Goal: Information Seeking & Learning: Find specific fact

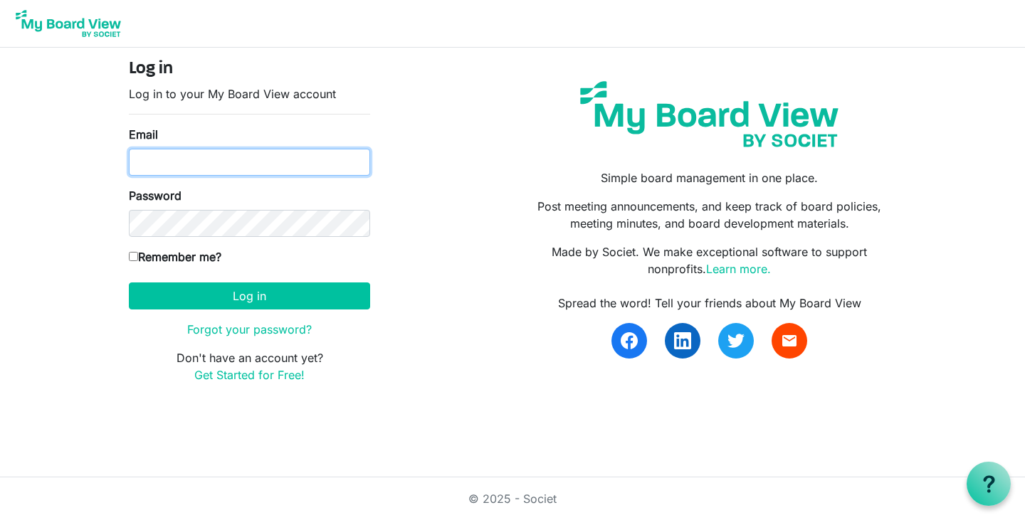
click at [219, 164] on input "Email" at bounding box center [249, 162] width 241 height 27
click at [165, 156] on input "csteeele@anchor-house.org" at bounding box center [249, 162] width 241 height 27
type input "csteele@anchor-house.org"
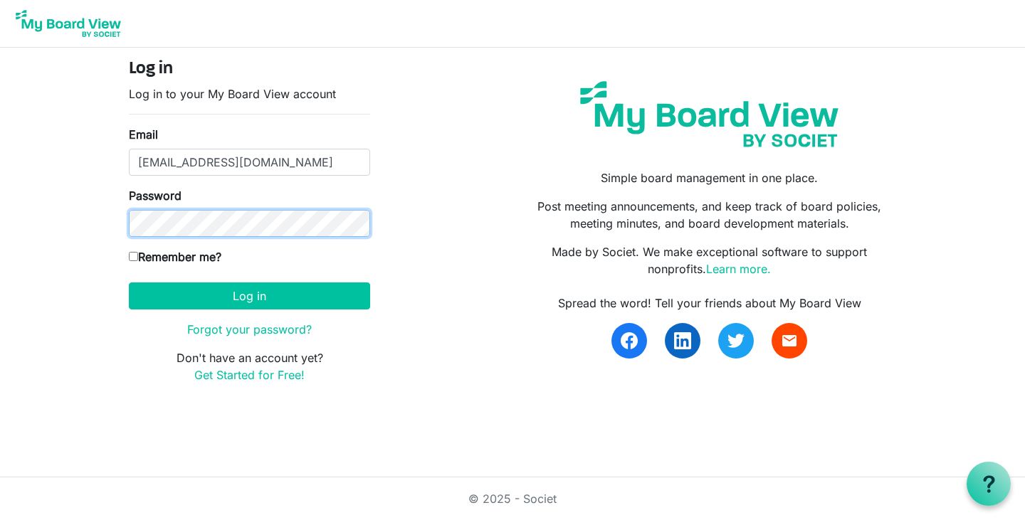
click at [129, 283] on button "Log in" at bounding box center [249, 296] width 241 height 27
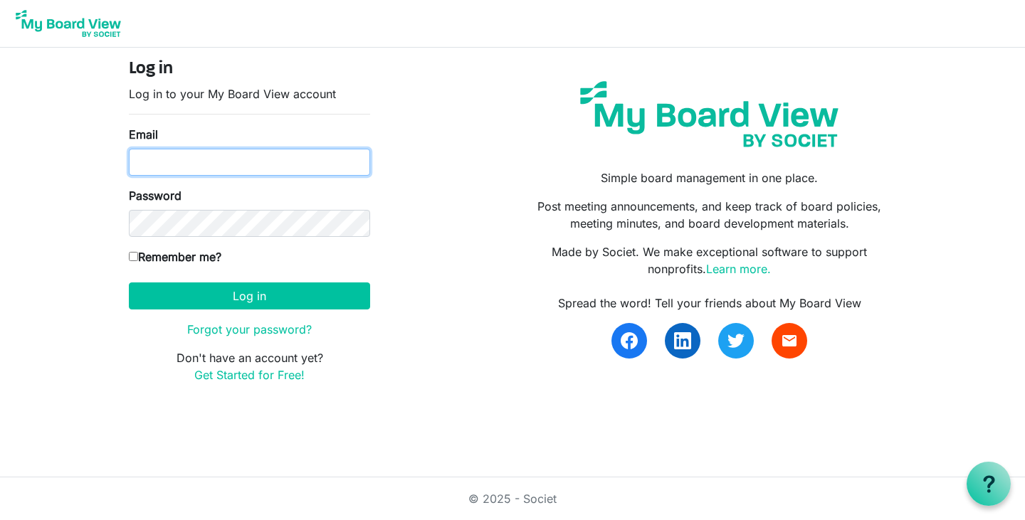
click at [214, 160] on input "Email" at bounding box center [249, 162] width 241 height 27
click at [167, 163] on input "[EMAIL_ADDRESS][DOMAIN_NAME]" at bounding box center [249, 162] width 241 height 27
type input "[EMAIL_ADDRESS][DOMAIN_NAME]"
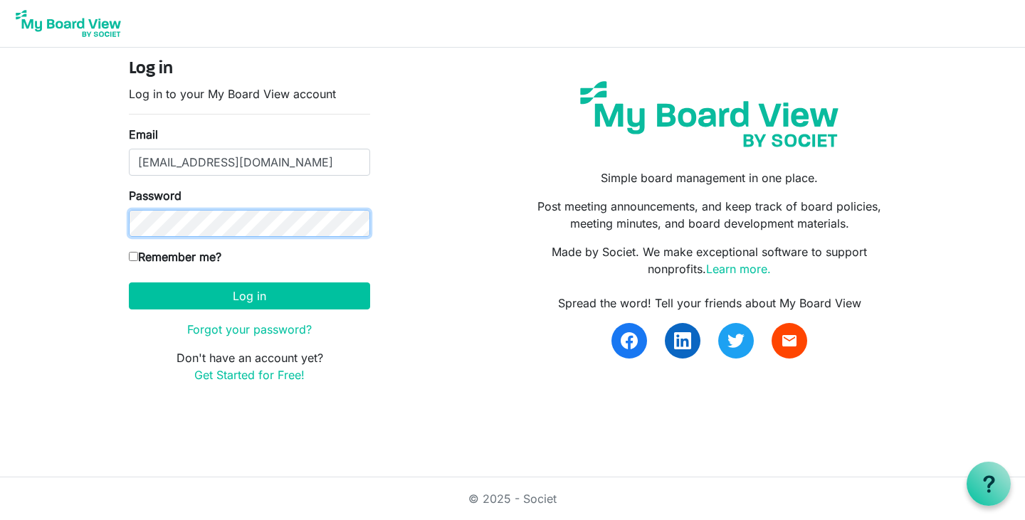
click at [129, 283] on button "Log in" at bounding box center [249, 296] width 241 height 27
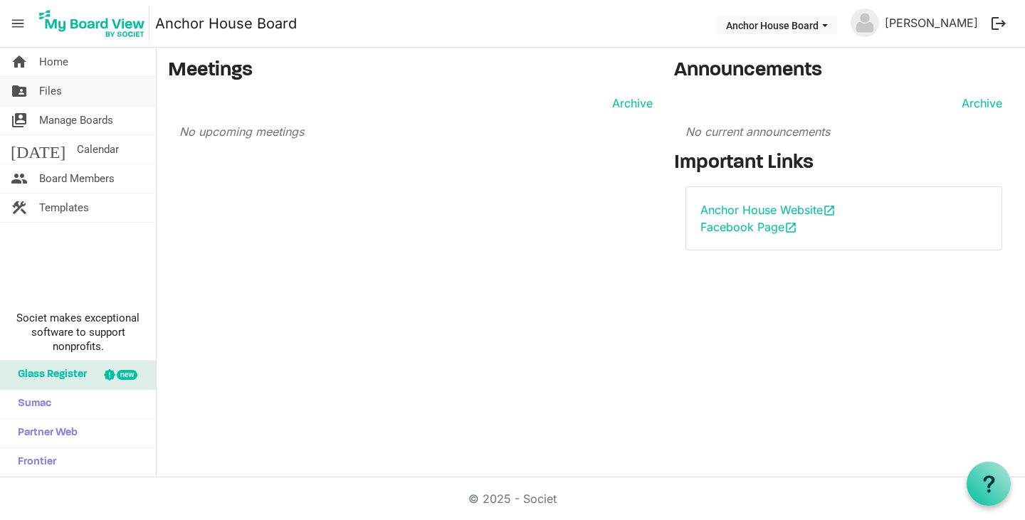
click at [82, 94] on link "folder_shared Files" at bounding box center [78, 91] width 156 height 28
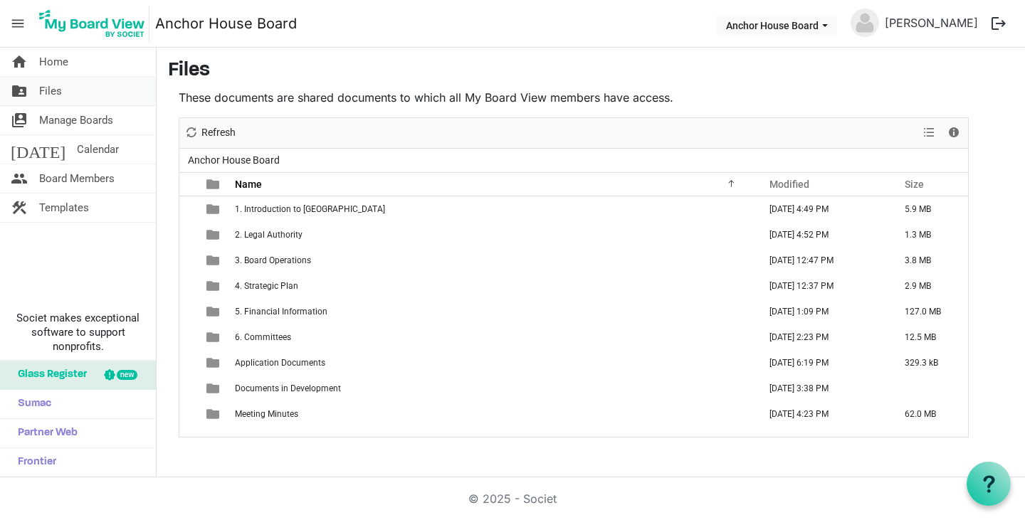
click at [52, 85] on span "Files" at bounding box center [50, 91] width 23 height 28
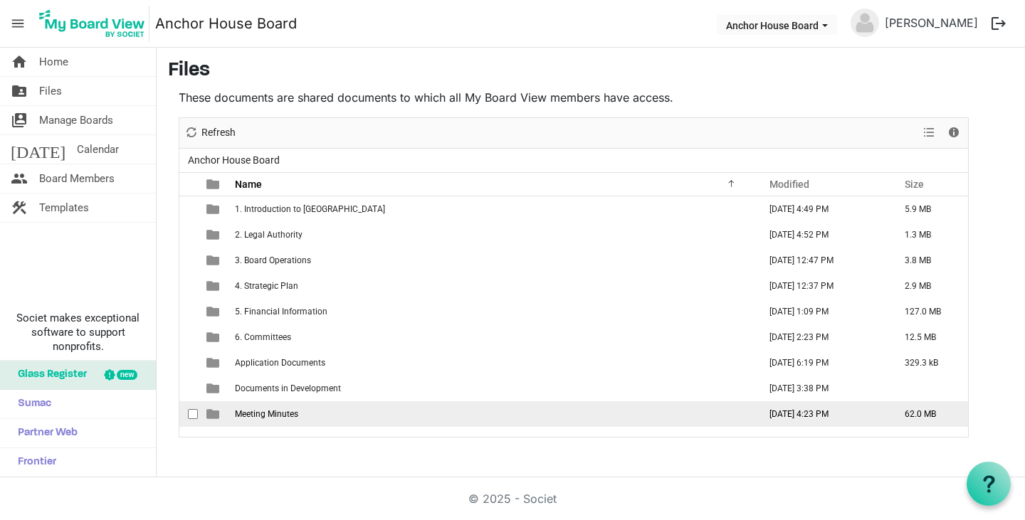
click at [816, 412] on td "[DATE] 4:23 PM" at bounding box center [822, 415] width 135 height 26
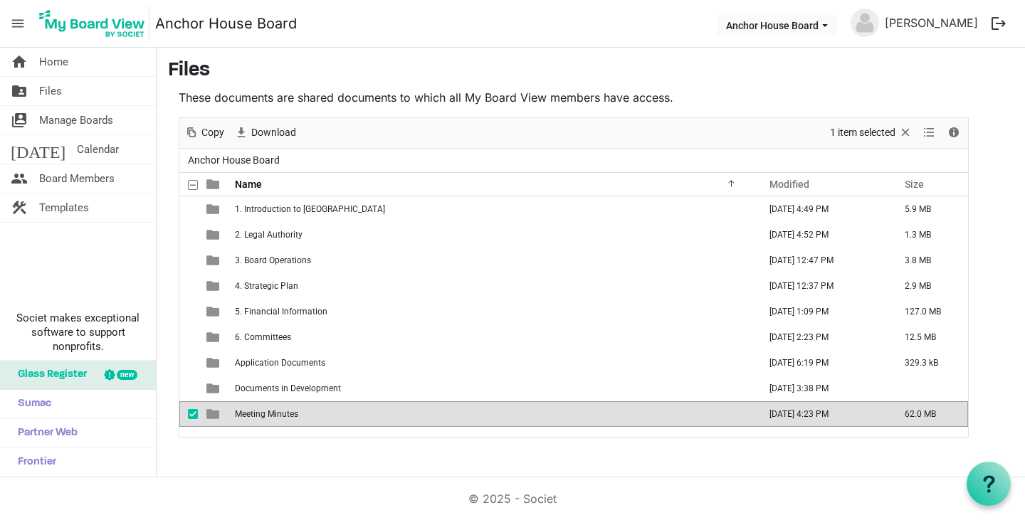
click at [816, 412] on td "[DATE] 4:23 PM" at bounding box center [822, 415] width 135 height 26
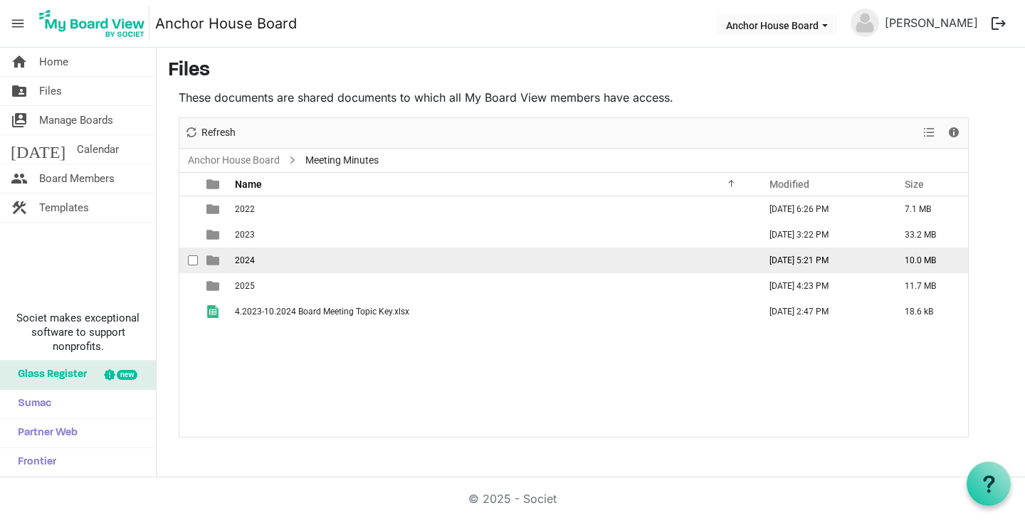
click at [261, 263] on td "2024" at bounding box center [493, 261] width 524 height 26
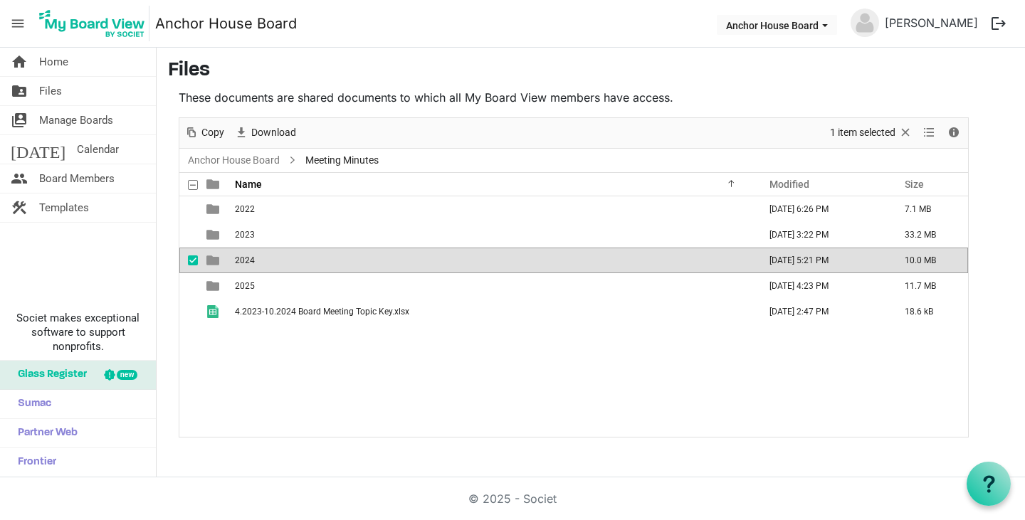
click at [261, 263] on td "2024" at bounding box center [493, 261] width 524 height 26
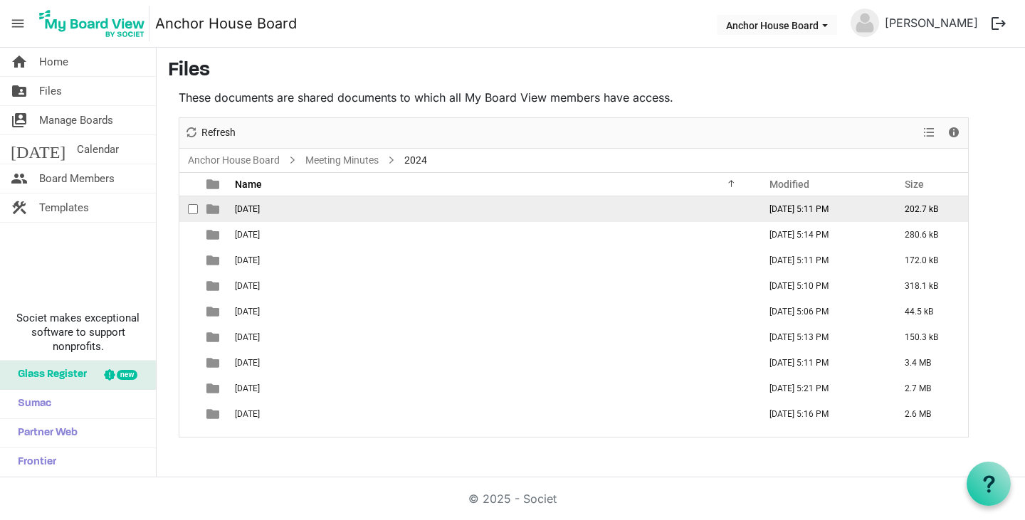
click at [260, 207] on span "[DATE]" at bounding box center [247, 209] width 25 height 10
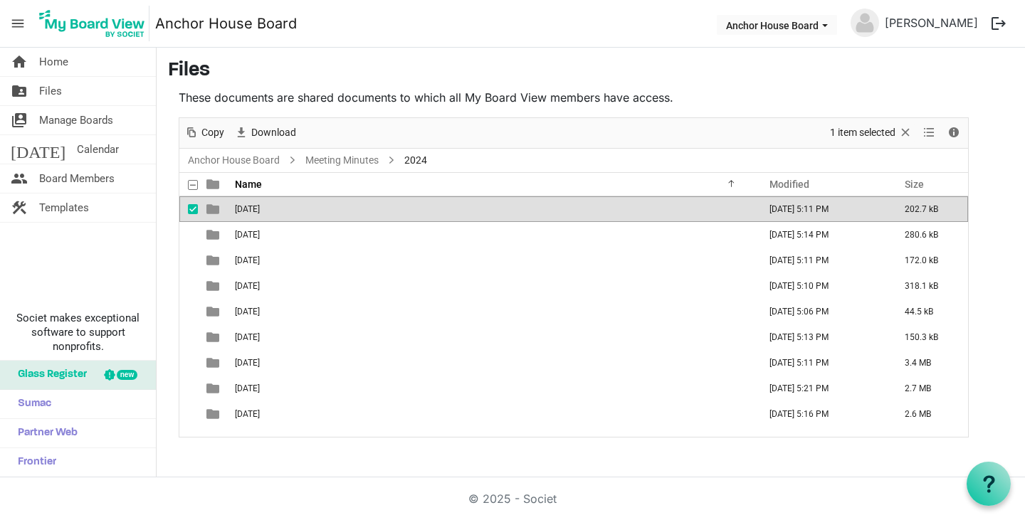
click at [260, 207] on span "[DATE]" at bounding box center [247, 209] width 25 height 10
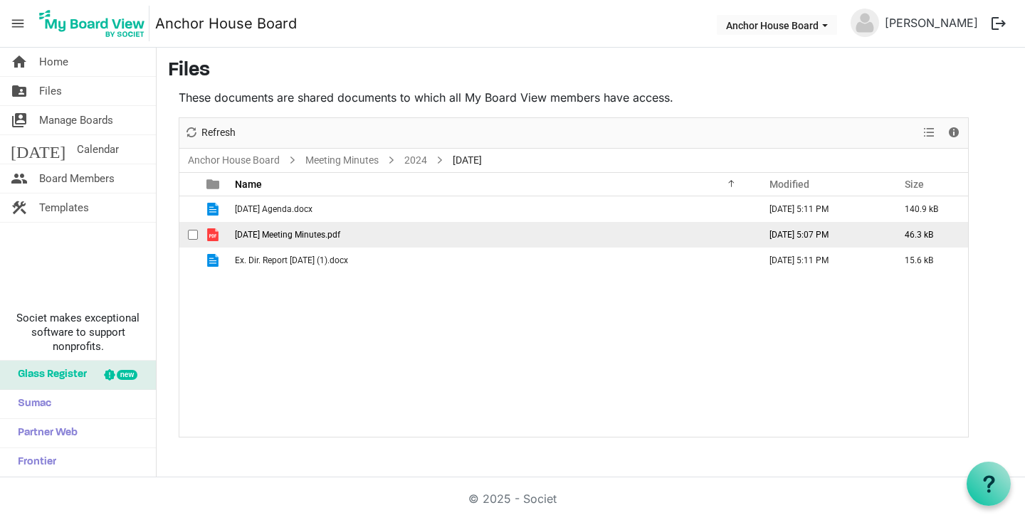
click at [288, 236] on span "[DATE] Meeting Minutes.pdf" at bounding box center [287, 235] width 105 height 10
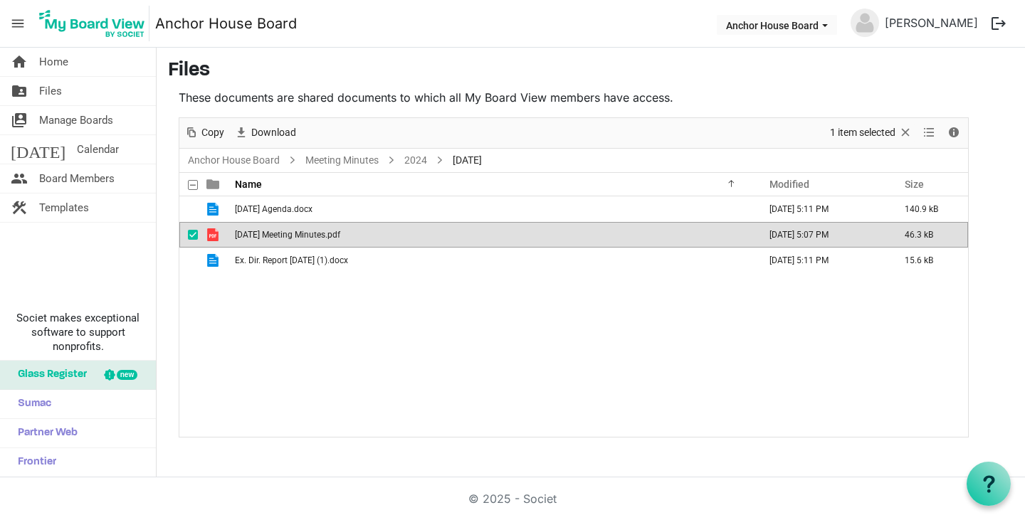
click at [288, 236] on span "[DATE] Meeting Minutes.pdf" at bounding box center [287, 235] width 105 height 10
click at [412, 161] on link "2024" at bounding box center [416, 161] width 28 height 18
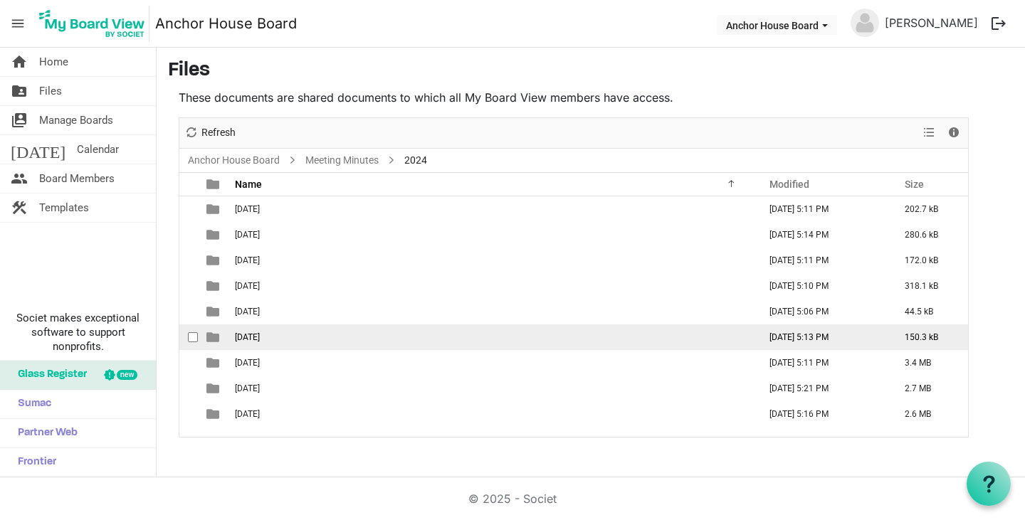
click at [260, 336] on span "[DATE]" at bounding box center [247, 337] width 25 height 10
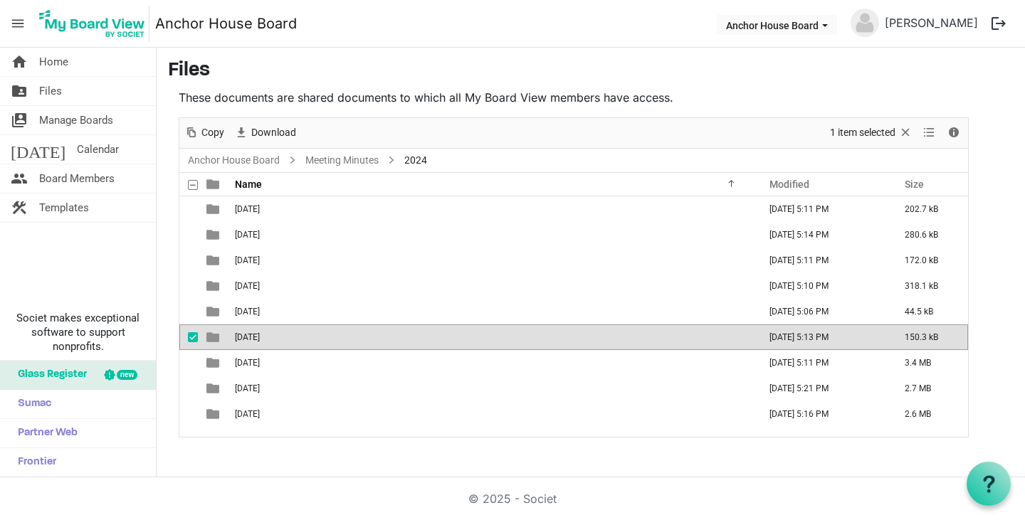
click at [260, 336] on span "[DATE]" at bounding box center [247, 337] width 25 height 10
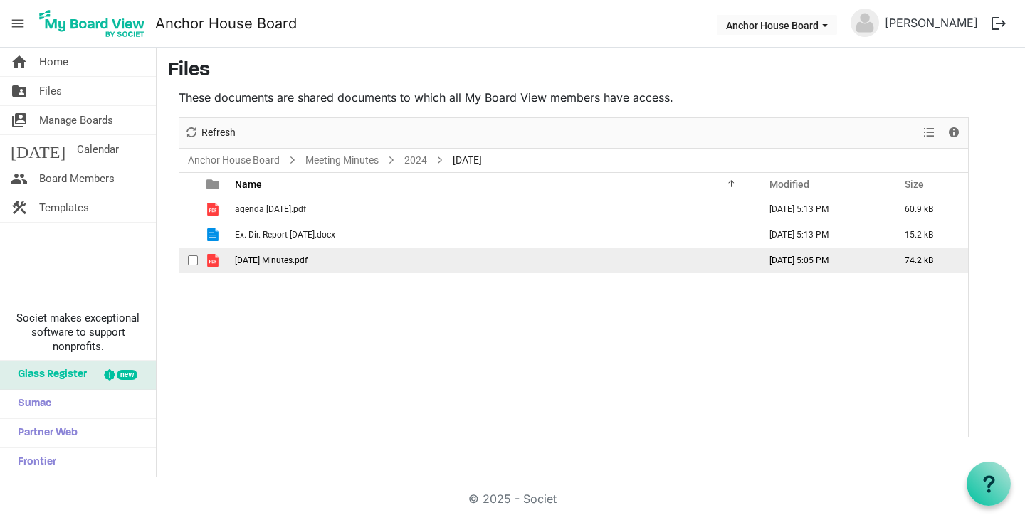
click at [289, 261] on span "[DATE] Minutes.pdf" at bounding box center [271, 261] width 73 height 10
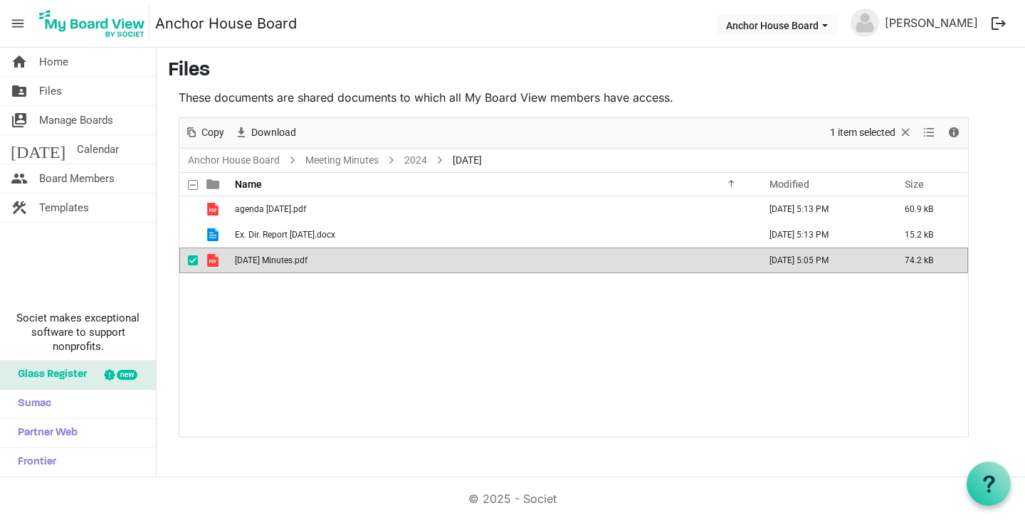
click at [289, 261] on span "[DATE] Minutes.pdf" at bounding box center [271, 261] width 73 height 10
click at [419, 159] on link "2024" at bounding box center [416, 161] width 28 height 18
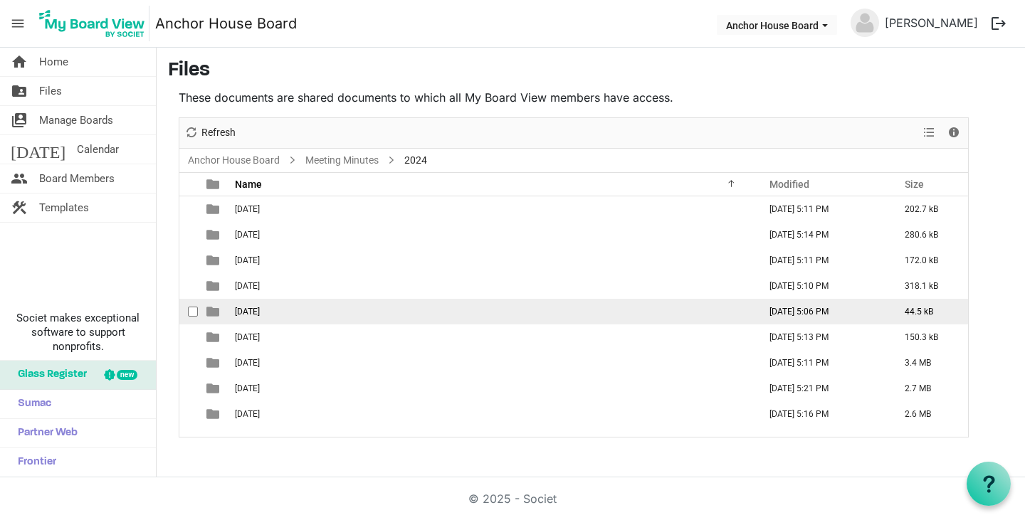
click at [260, 312] on span "[DATE]" at bounding box center [247, 312] width 25 height 10
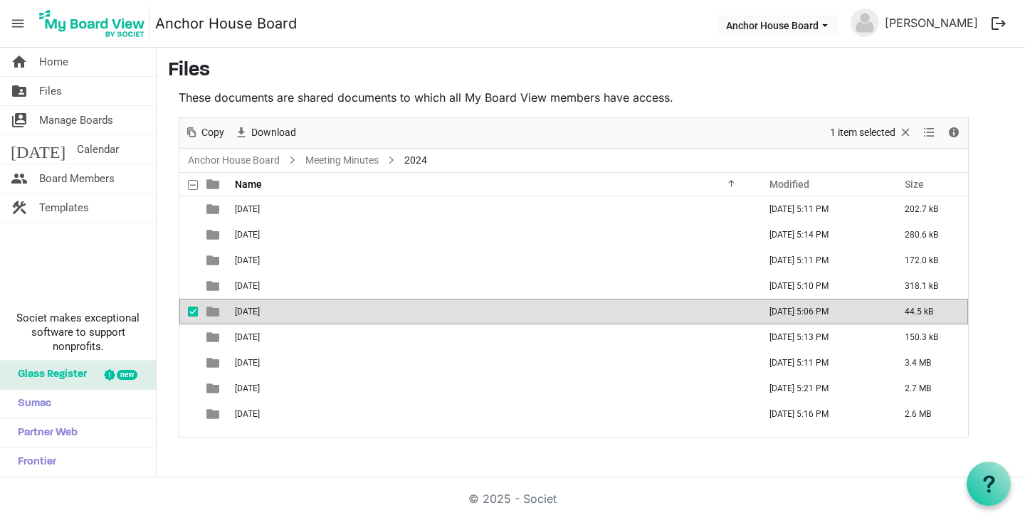
click at [260, 312] on span "[DATE]" at bounding box center [247, 312] width 25 height 10
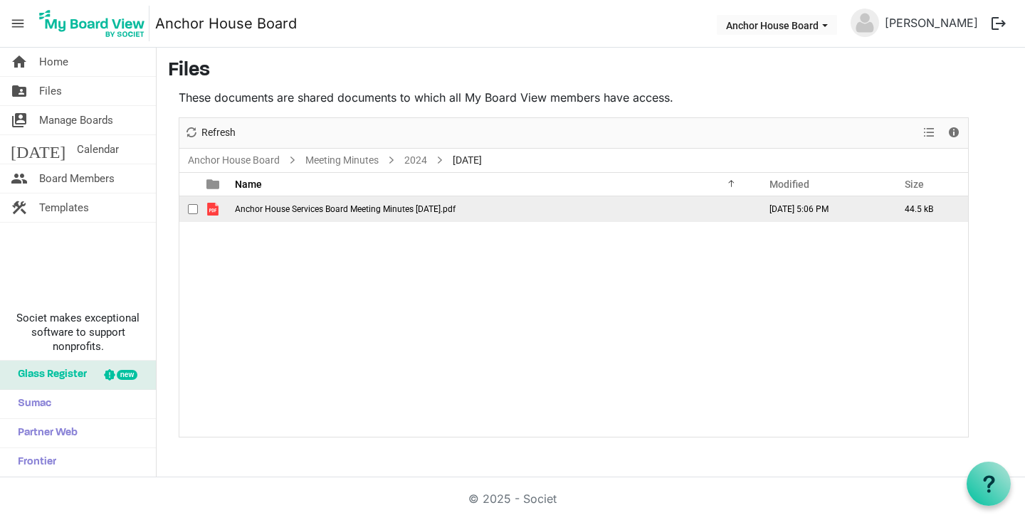
click at [332, 209] on span "Anchor House Services Board Meeting Minutes [DATE].pdf" at bounding box center [345, 209] width 221 height 10
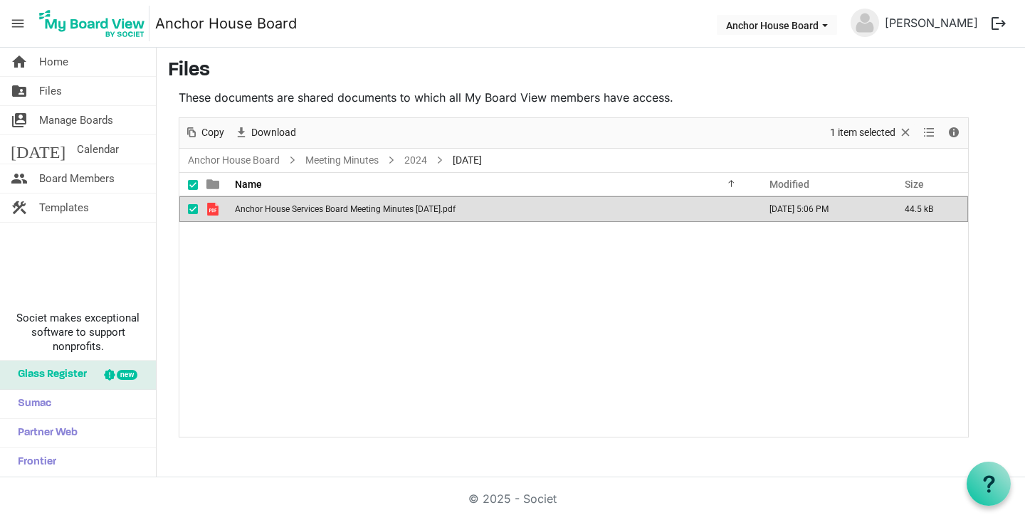
click at [332, 209] on span "Anchor House Services Board Meeting Minutes [DATE].pdf" at bounding box center [345, 209] width 221 height 10
click at [412, 158] on link "2024" at bounding box center [416, 161] width 28 height 18
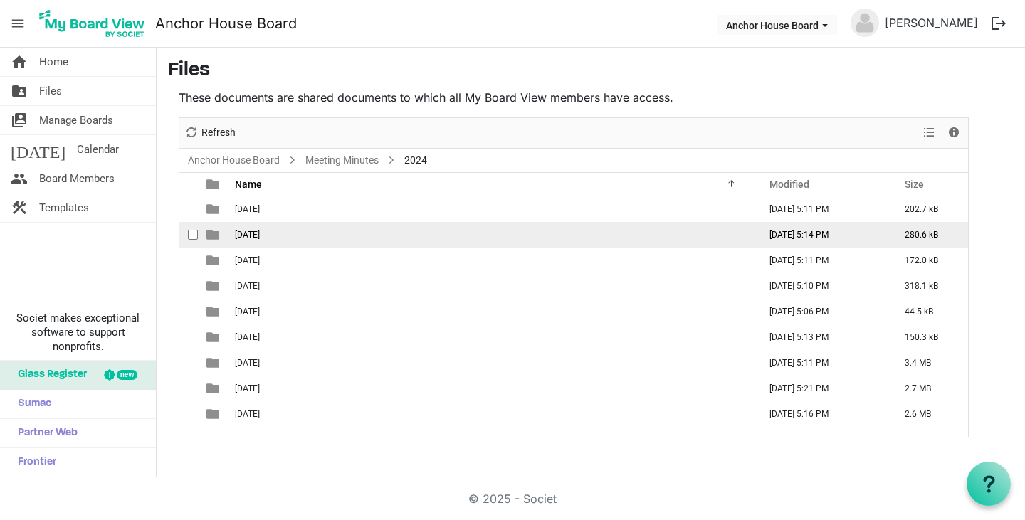
click at [260, 237] on span "[DATE]" at bounding box center [247, 235] width 25 height 10
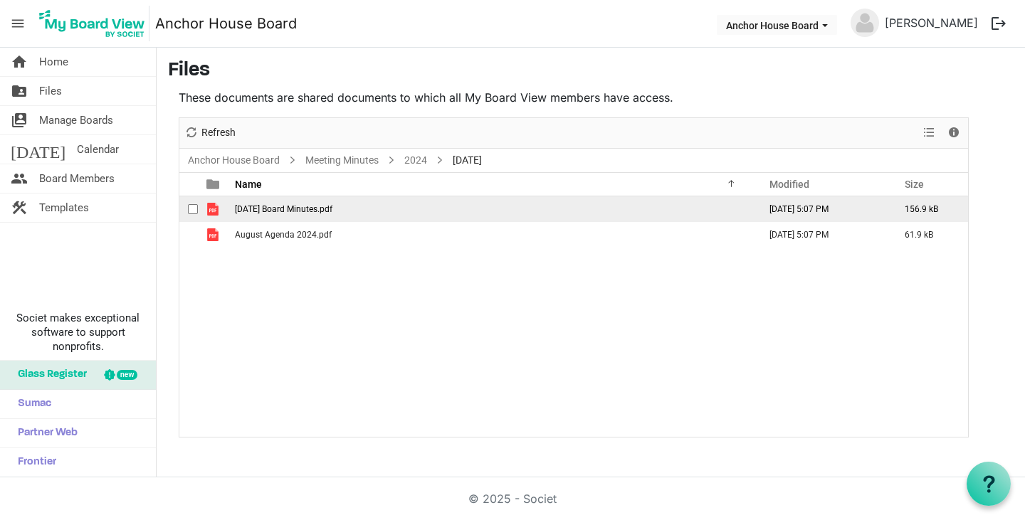
click at [275, 212] on span "[DATE] Board Minutes.pdf" at bounding box center [284, 209] width 98 height 10
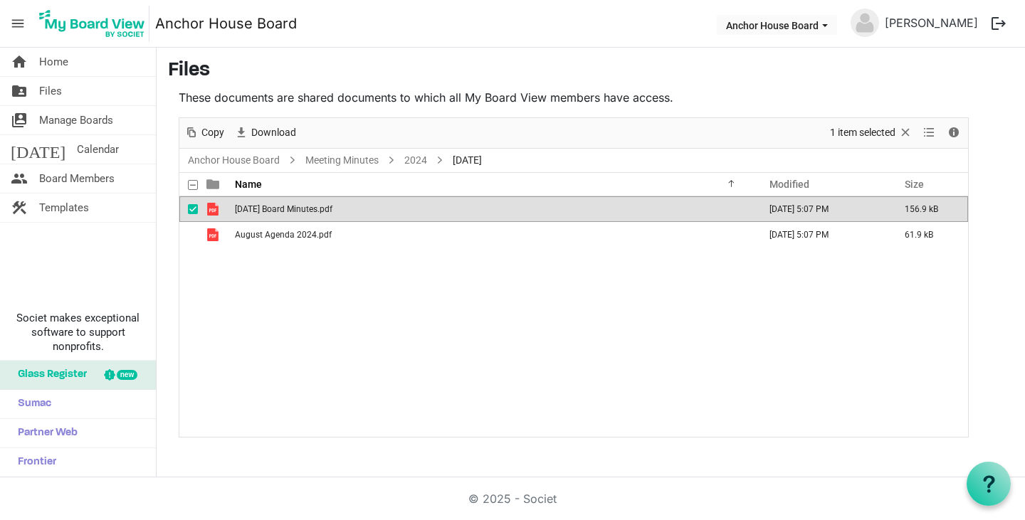
click at [275, 212] on span "[DATE] Board Minutes.pdf" at bounding box center [284, 209] width 98 height 10
click at [412, 157] on link "2024" at bounding box center [416, 161] width 28 height 18
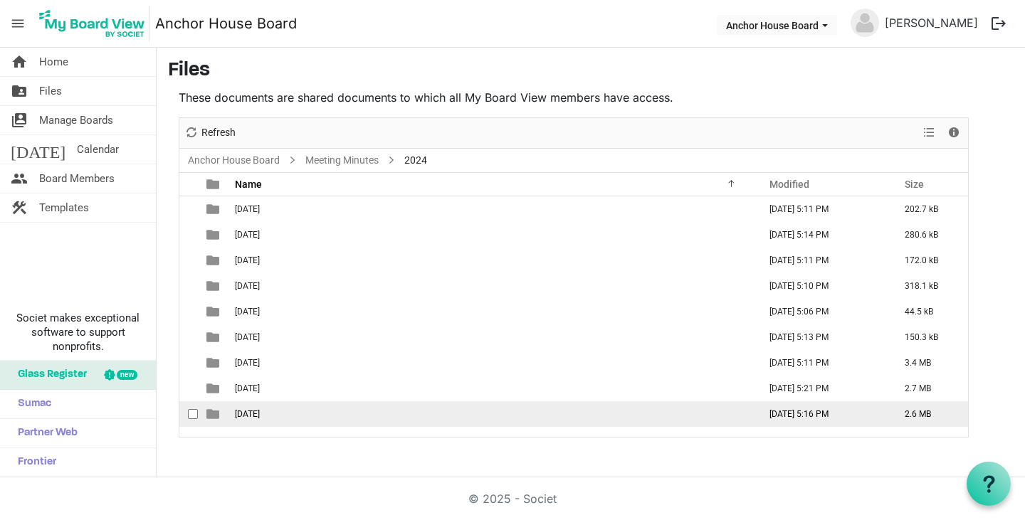
click at [248, 412] on span "[DATE]" at bounding box center [247, 414] width 25 height 10
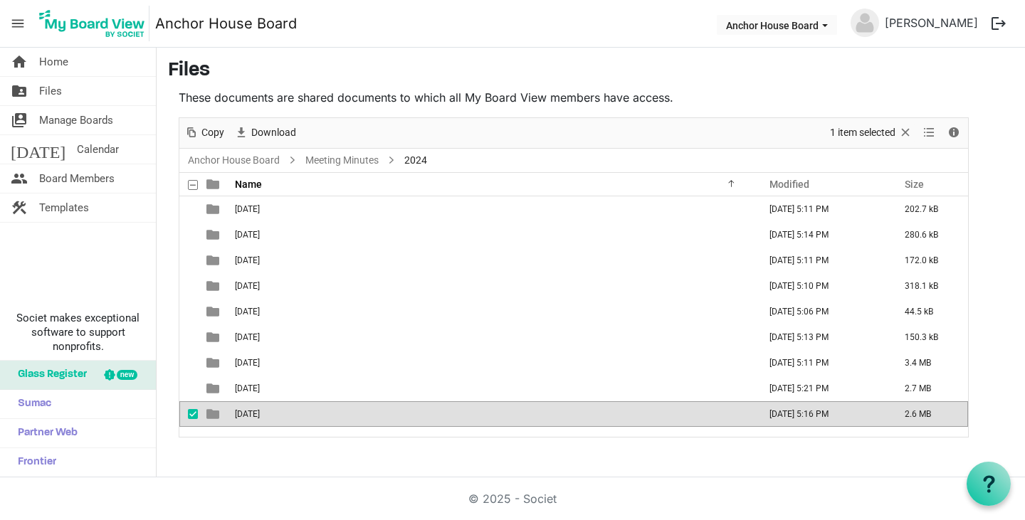
click at [248, 412] on span "[DATE]" at bounding box center [247, 414] width 25 height 10
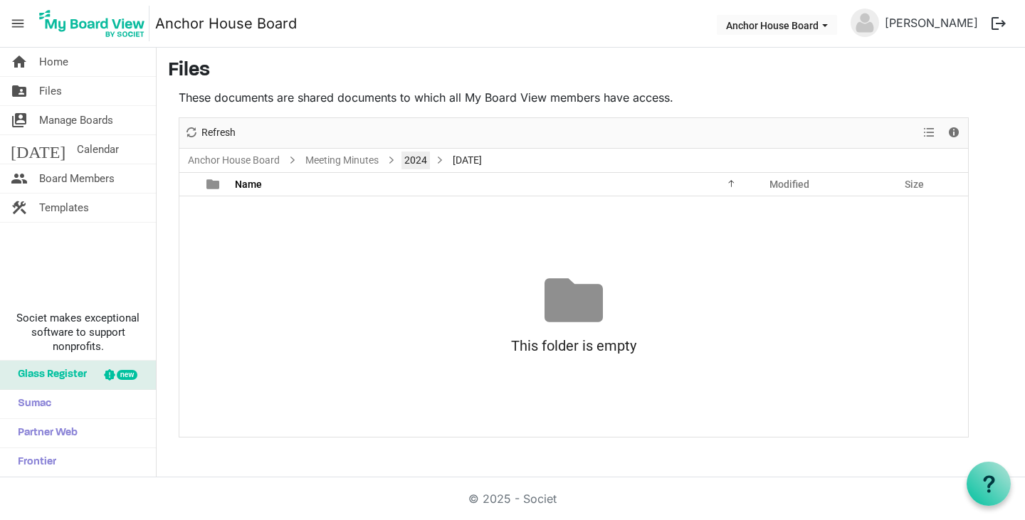
click at [414, 162] on link "2024" at bounding box center [416, 161] width 28 height 18
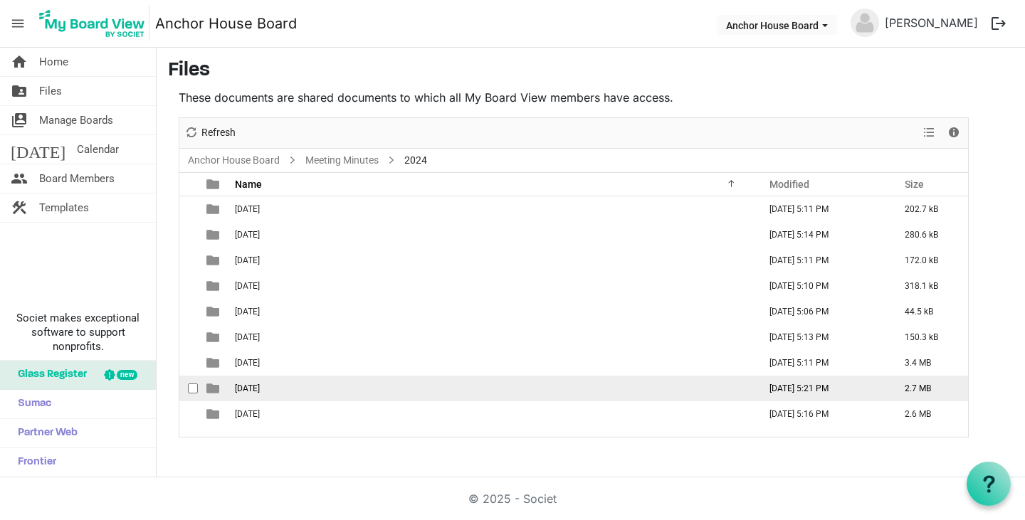
click at [260, 392] on span "[DATE]" at bounding box center [247, 389] width 25 height 10
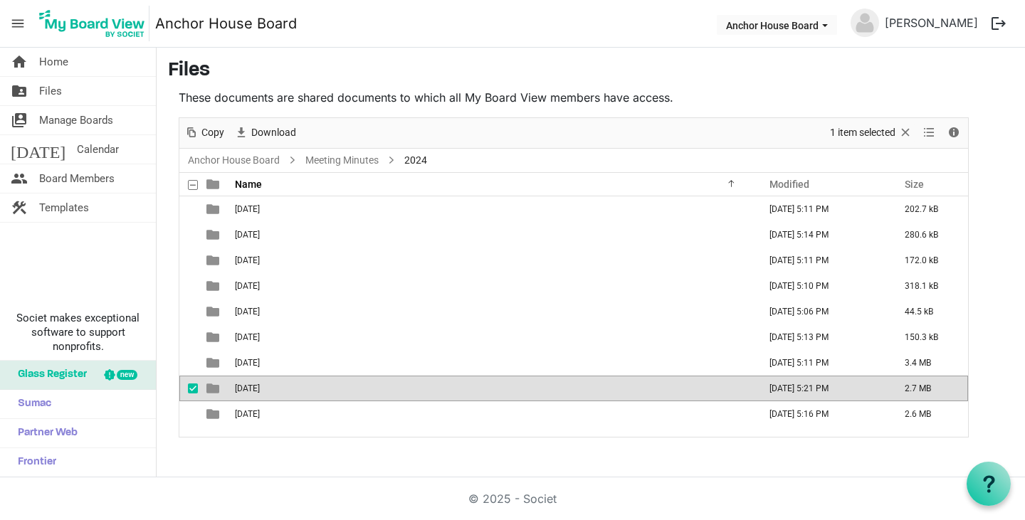
click at [260, 392] on span "[DATE]" at bounding box center [247, 389] width 25 height 10
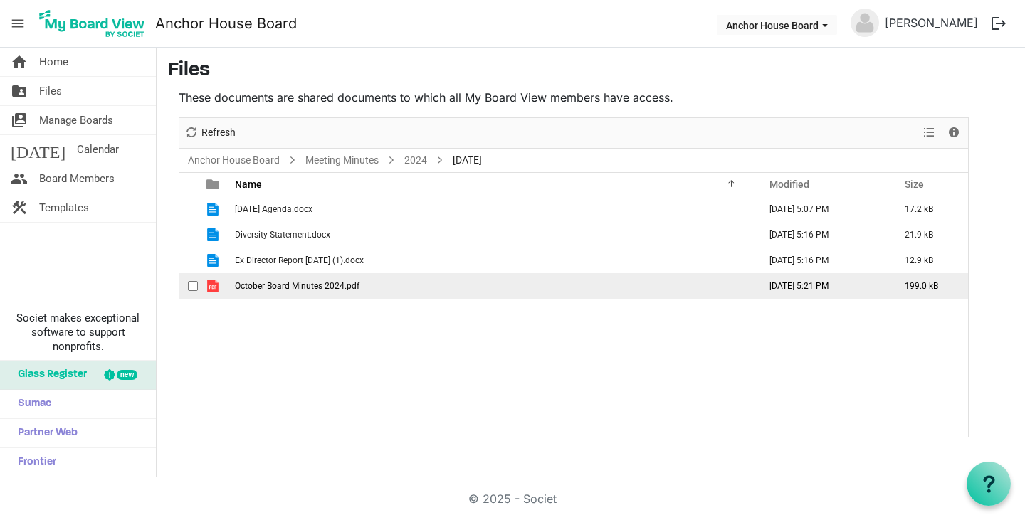
click at [281, 290] on span "October Board Minutes 2024.pdf" at bounding box center [297, 286] width 125 height 10
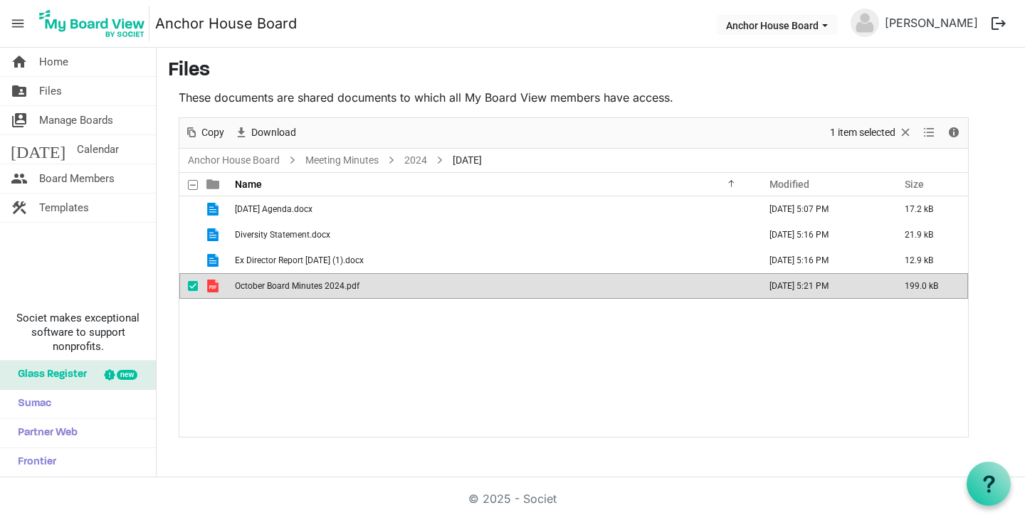
click at [281, 290] on span "October Board Minutes 2024.pdf" at bounding box center [297, 286] width 125 height 10
click at [420, 158] on link "2024" at bounding box center [416, 161] width 28 height 18
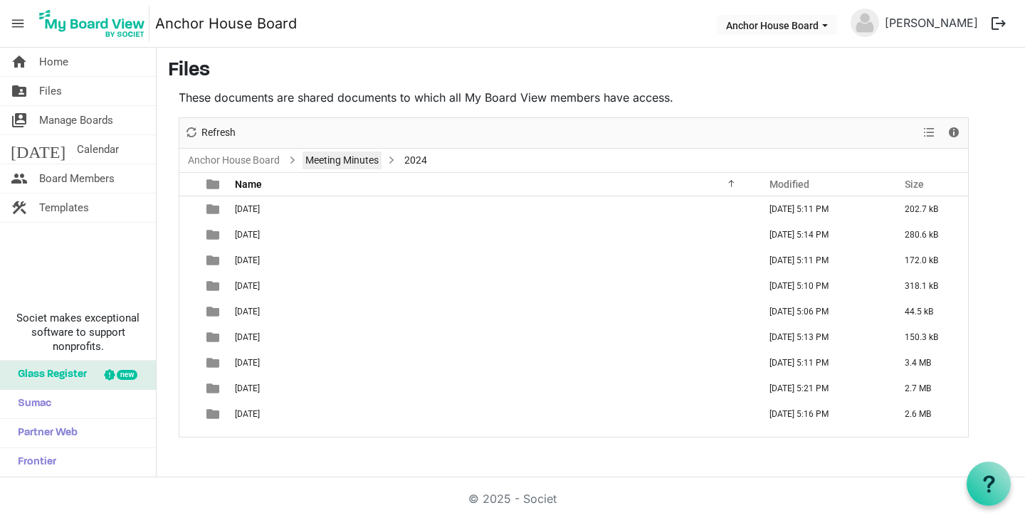
click at [355, 160] on link "Meeting Minutes" at bounding box center [342, 161] width 79 height 18
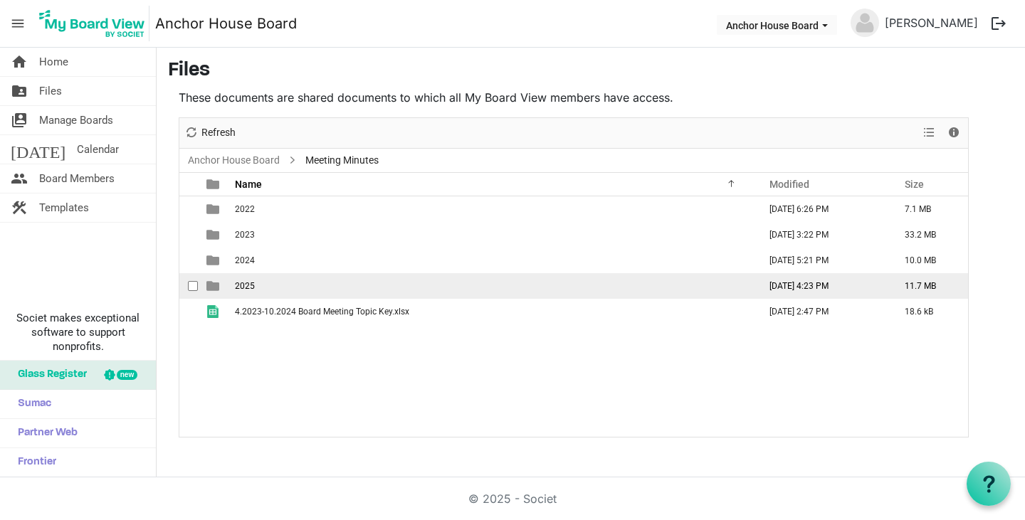
click at [261, 284] on td "2025" at bounding box center [493, 286] width 524 height 26
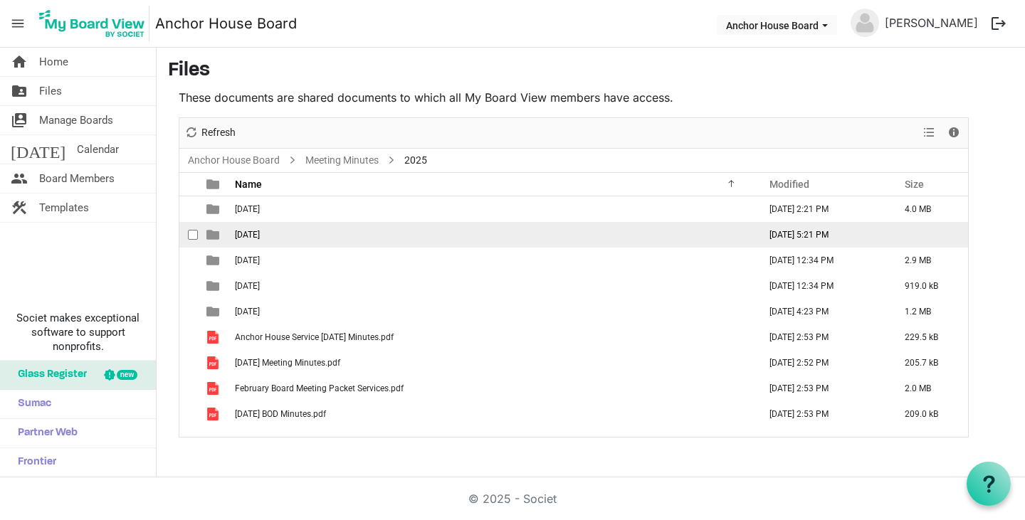
click at [260, 234] on span "[DATE]" at bounding box center [247, 235] width 25 height 10
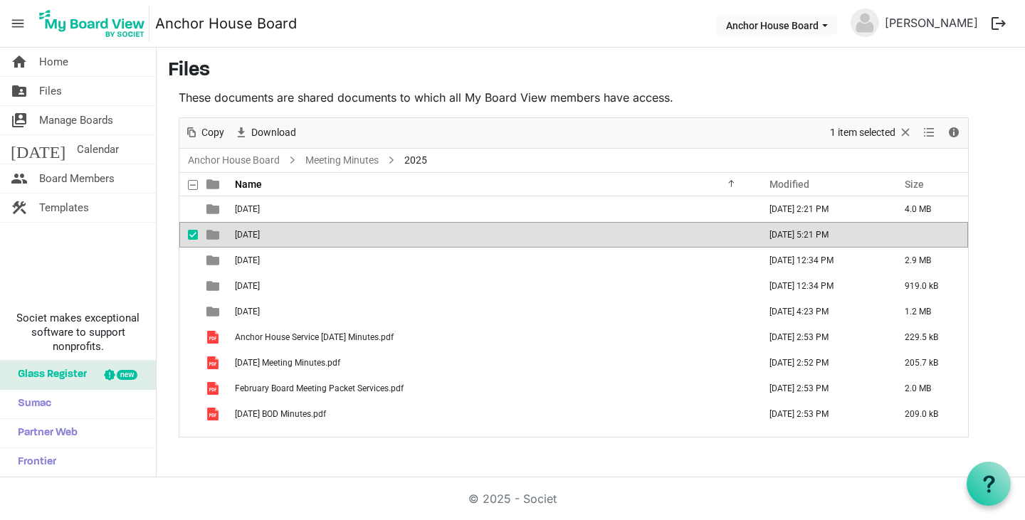
click at [260, 235] on span "[DATE]" at bounding box center [247, 235] width 25 height 10
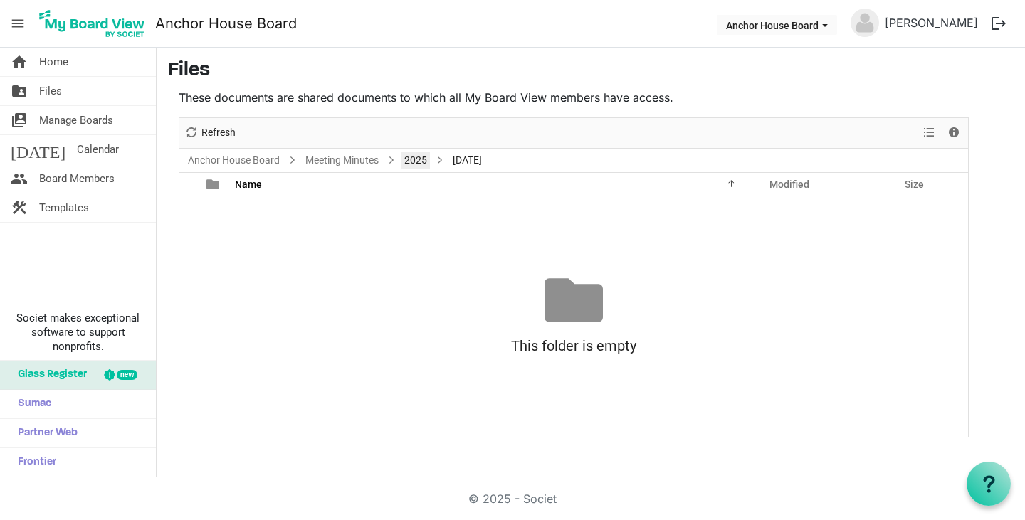
click at [402, 157] on link "2025" at bounding box center [416, 161] width 28 height 18
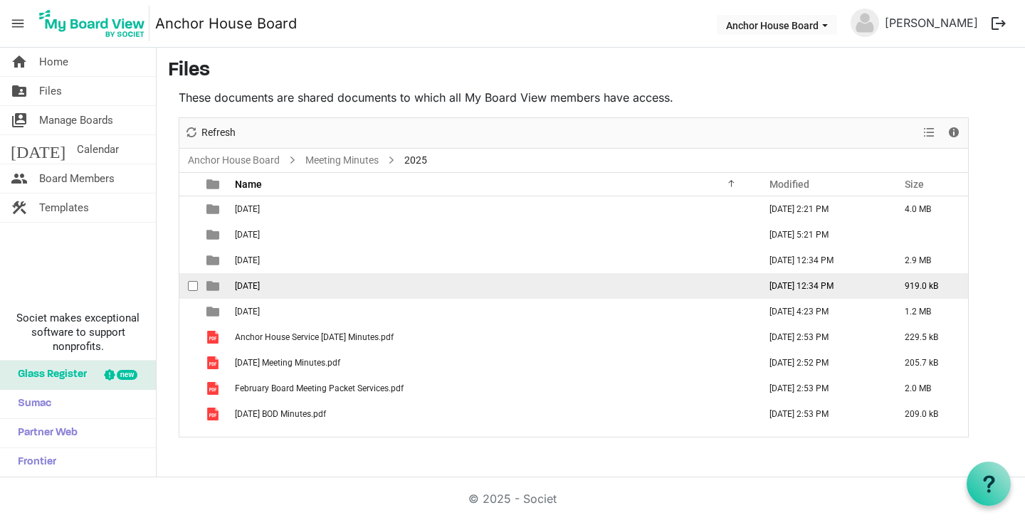
click at [256, 285] on span "[DATE]" at bounding box center [247, 286] width 25 height 10
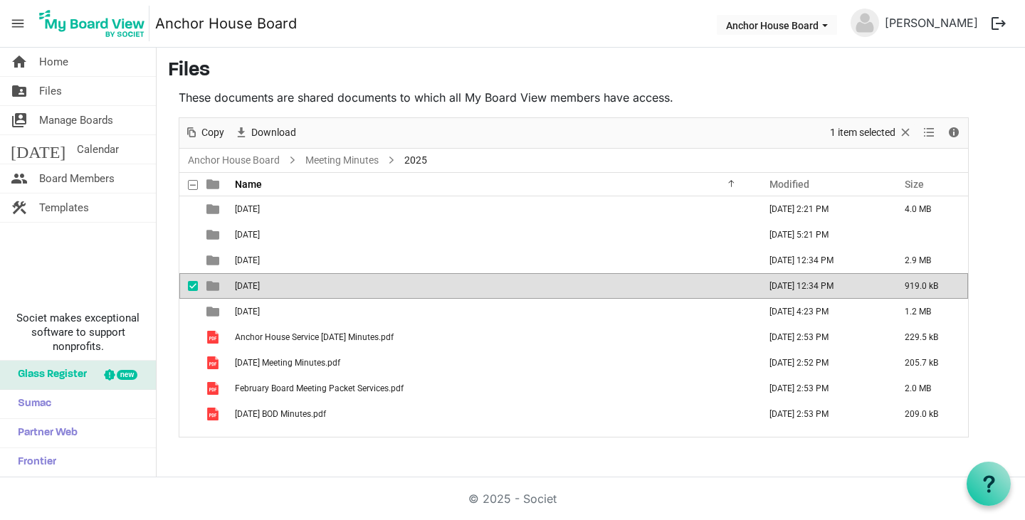
click at [256, 285] on span "[DATE]" at bounding box center [247, 286] width 25 height 10
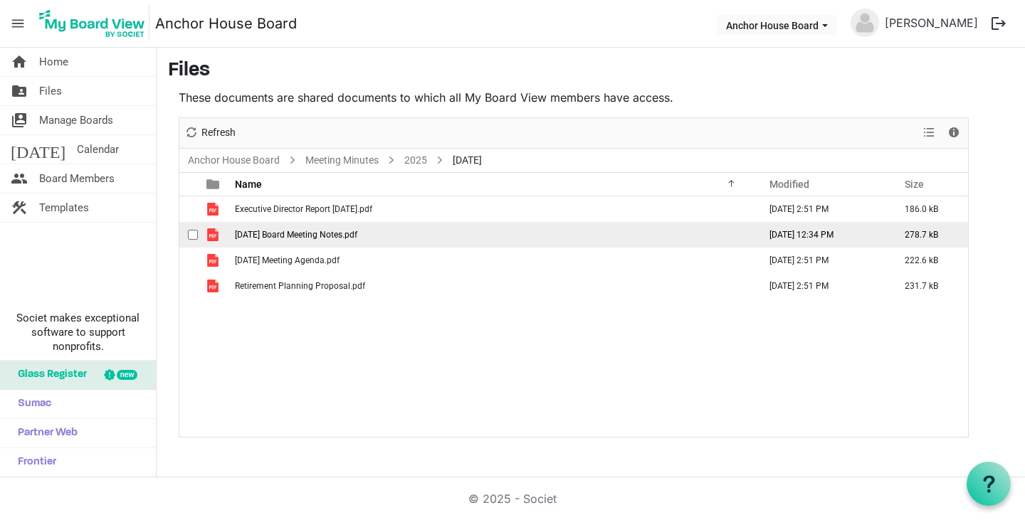
click at [276, 236] on span "[DATE] Board Meeting Notes.pdf" at bounding box center [296, 235] width 122 height 10
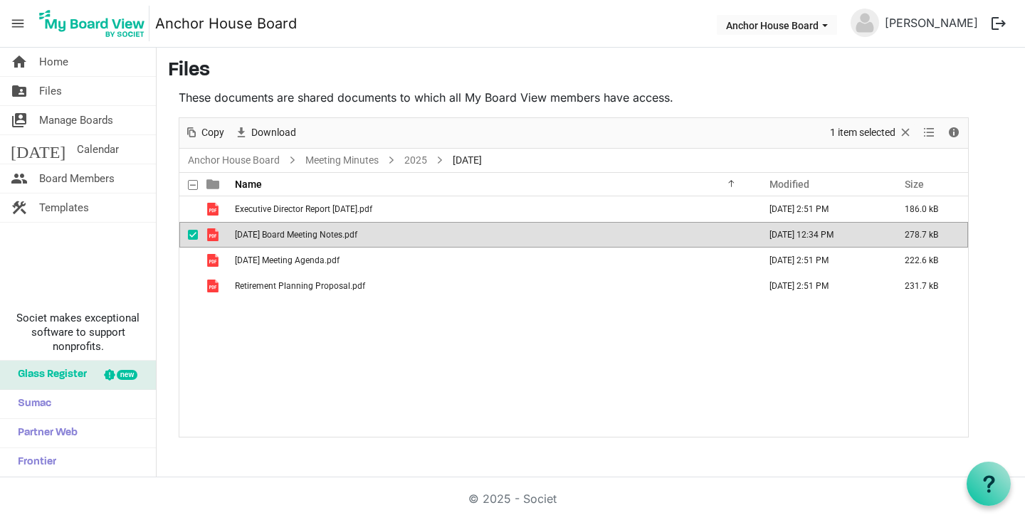
click at [276, 236] on span "[DATE] Board Meeting Notes.pdf" at bounding box center [296, 235] width 122 height 10
click at [413, 157] on link "2025" at bounding box center [416, 161] width 28 height 18
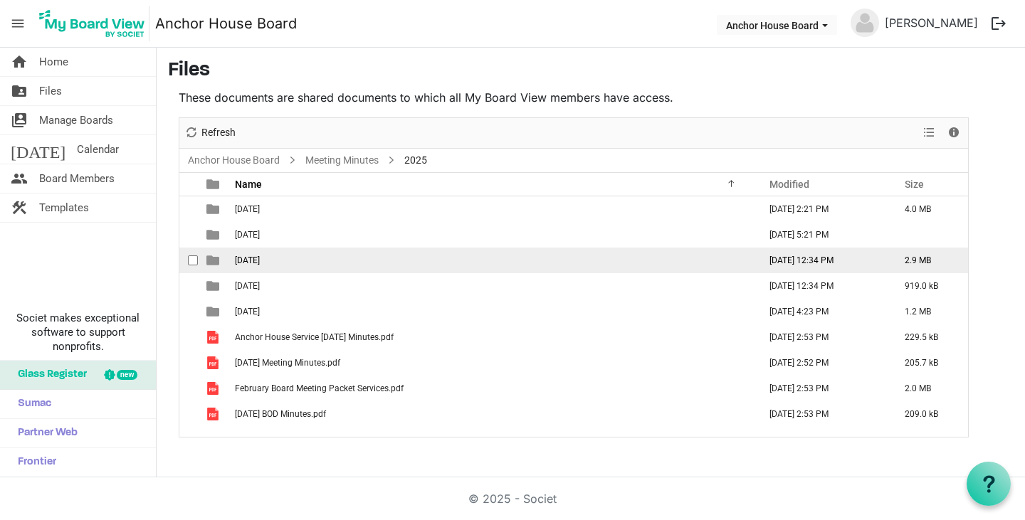
click at [258, 264] on span "[DATE]" at bounding box center [247, 261] width 25 height 10
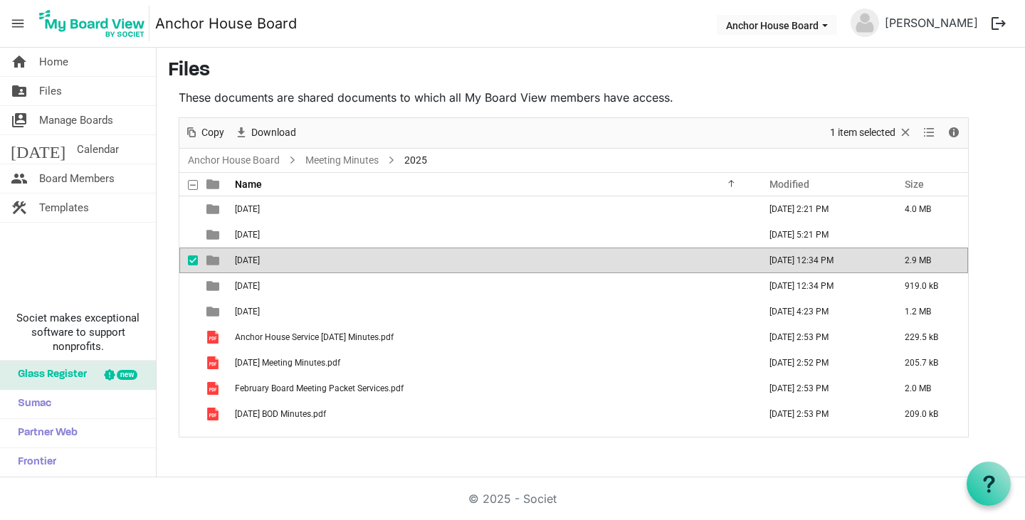
click at [258, 264] on span "[DATE]" at bounding box center [247, 261] width 25 height 10
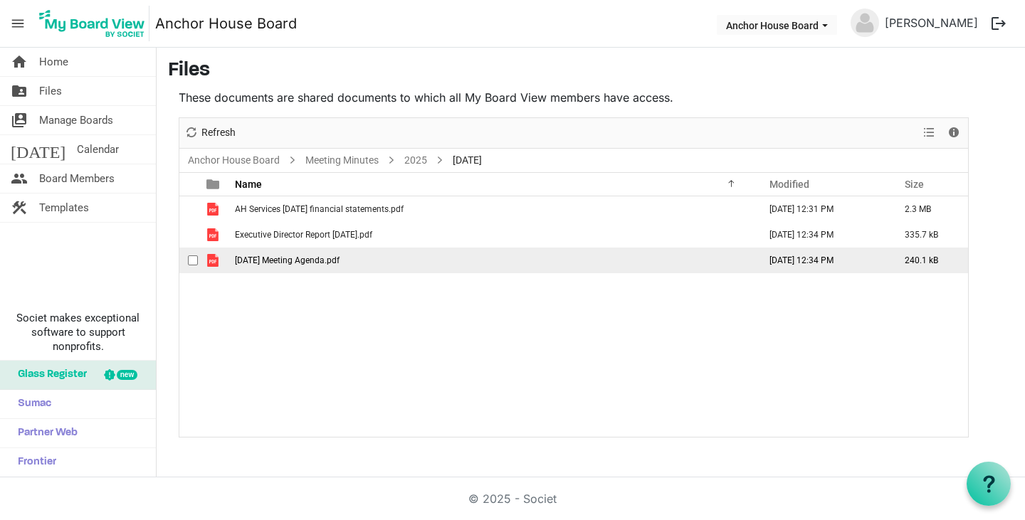
click at [281, 261] on span "[DATE] Meeting Agenda.pdf" at bounding box center [287, 261] width 105 height 10
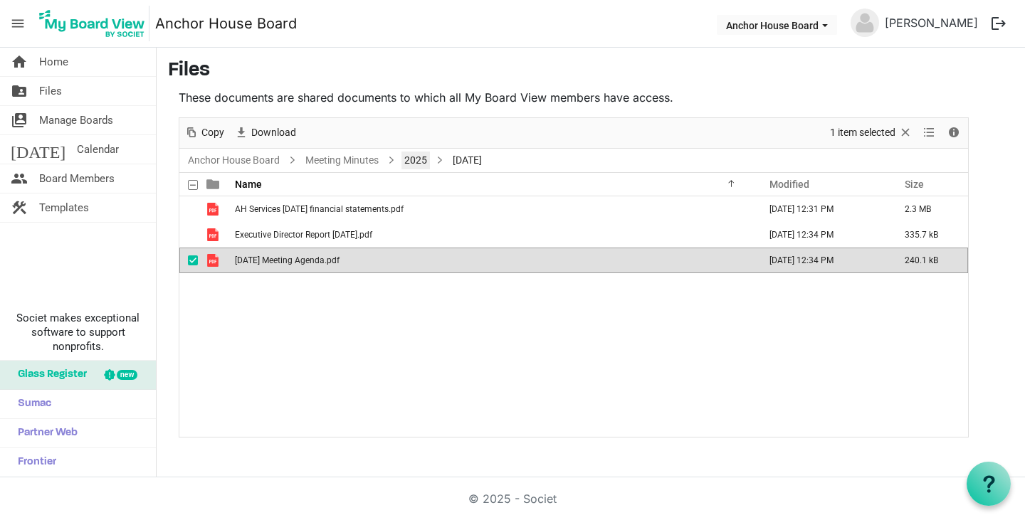
click at [408, 157] on link "2025" at bounding box center [416, 161] width 28 height 18
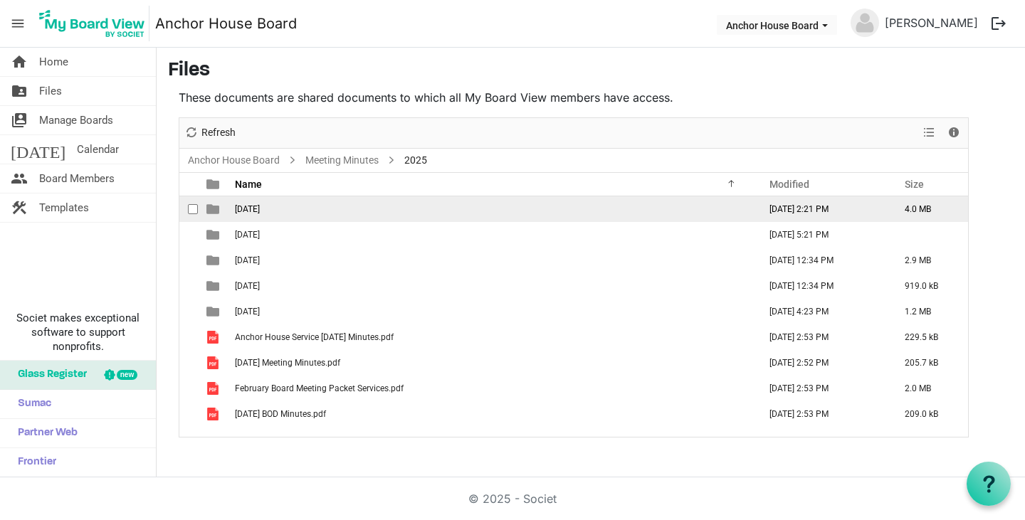
click at [254, 211] on span "[DATE]" at bounding box center [247, 209] width 25 height 10
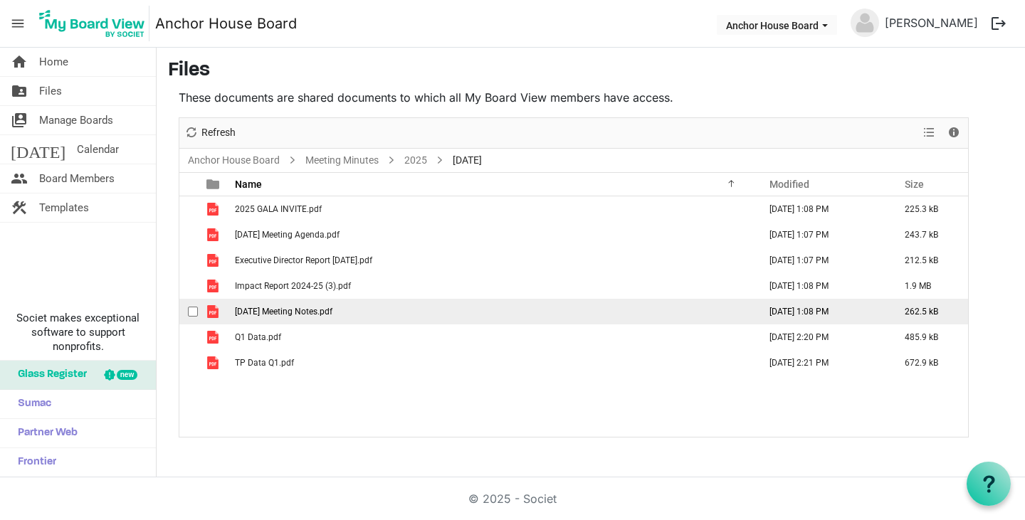
click at [268, 314] on span "[DATE] Meeting Notes.pdf" at bounding box center [284, 312] width 98 height 10
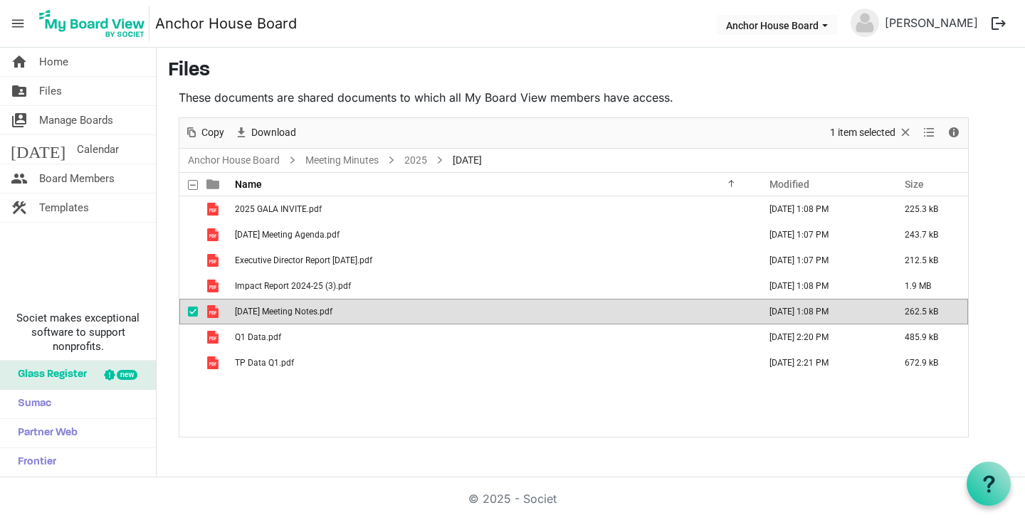
click at [268, 314] on span "[DATE] Meeting Notes.pdf" at bounding box center [284, 312] width 98 height 10
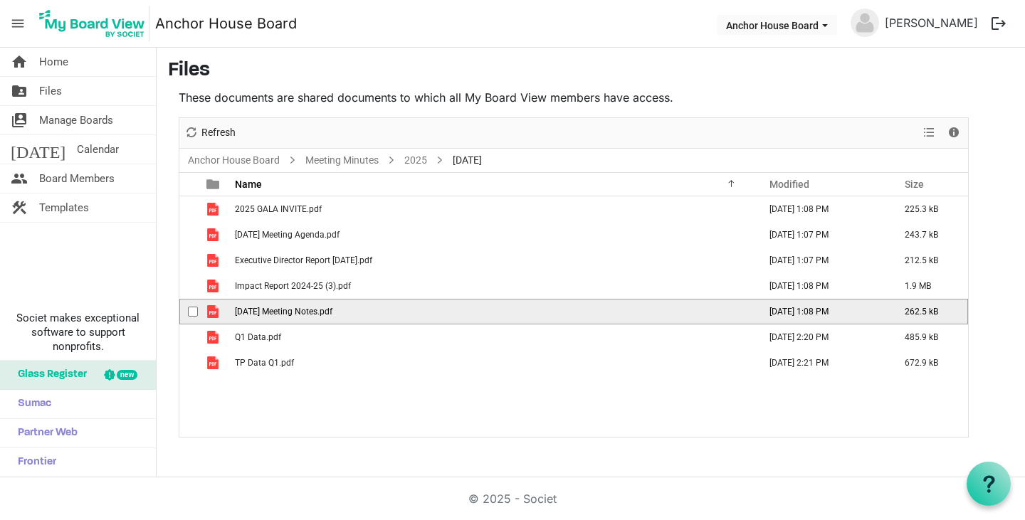
click at [268, 314] on span "[DATE] Meeting Notes.pdf" at bounding box center [284, 312] width 98 height 10
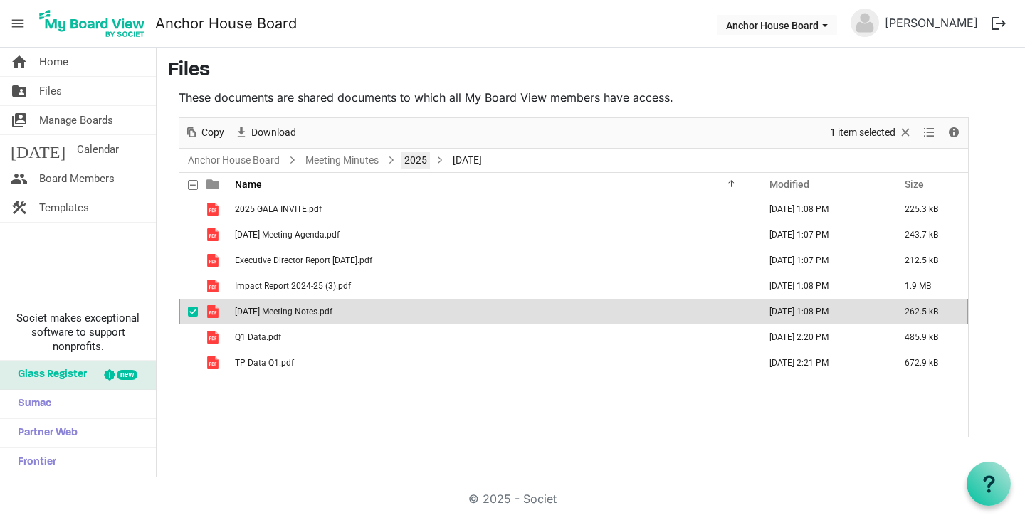
click at [409, 158] on link "2025" at bounding box center [416, 161] width 28 height 18
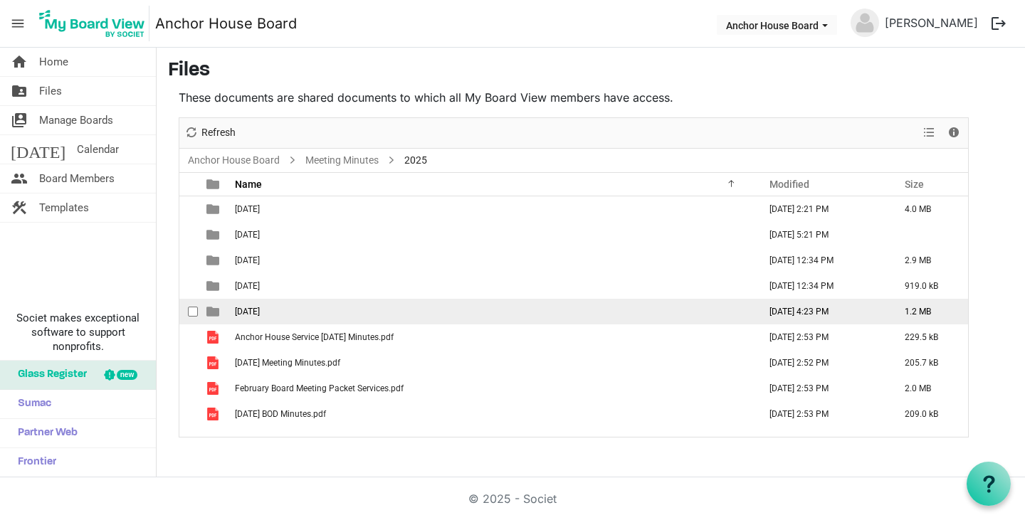
click at [260, 310] on span "[DATE]" at bounding box center [247, 312] width 25 height 10
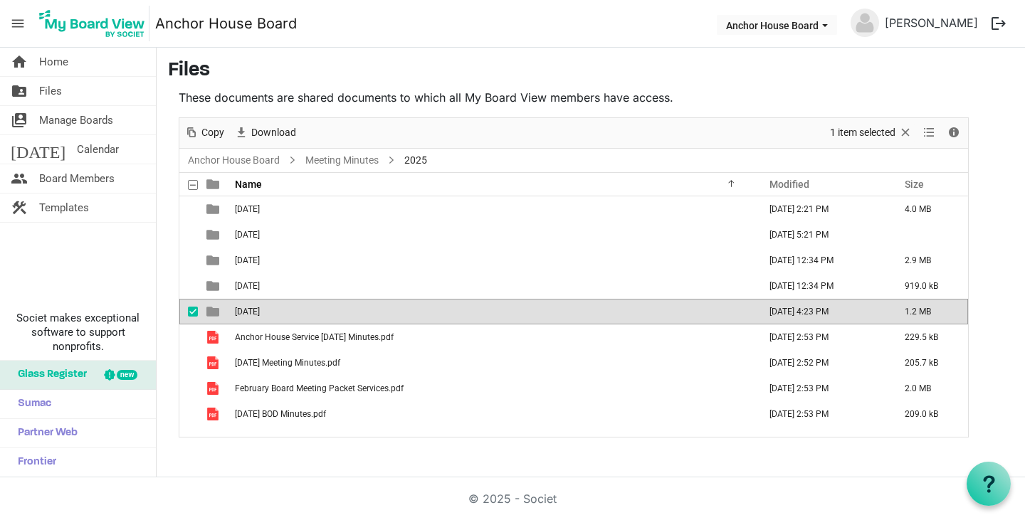
click at [260, 310] on span "[DATE]" at bounding box center [247, 312] width 25 height 10
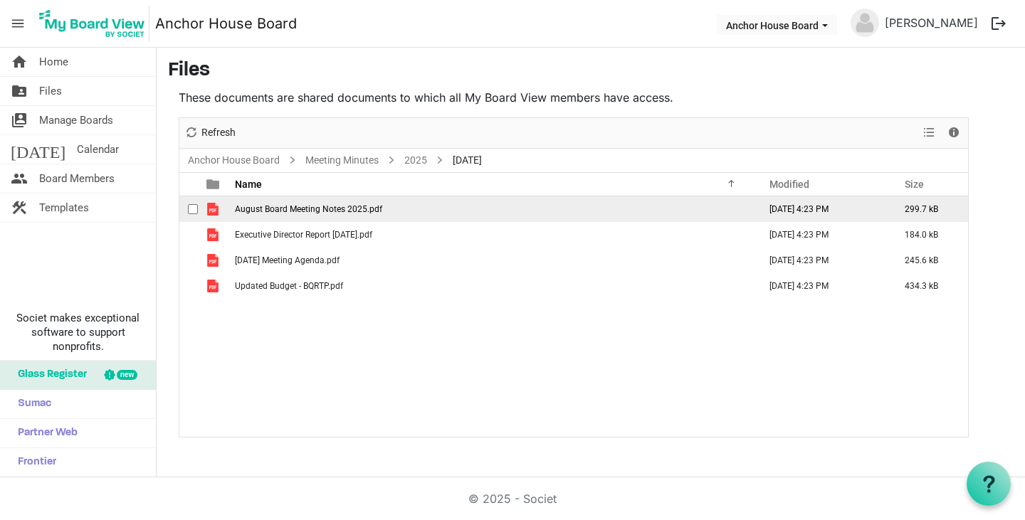
click at [295, 209] on span "August Board Meeting Notes 2025.pdf" at bounding box center [308, 209] width 147 height 10
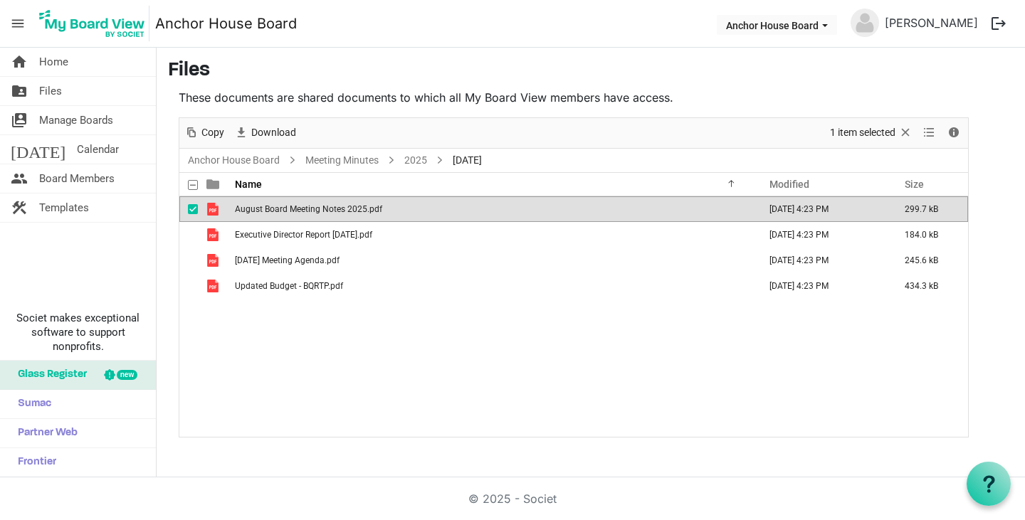
click at [295, 209] on span "August Board Meeting Notes 2025.pdf" at bounding box center [308, 209] width 147 height 10
click at [418, 159] on link "2025" at bounding box center [416, 161] width 28 height 18
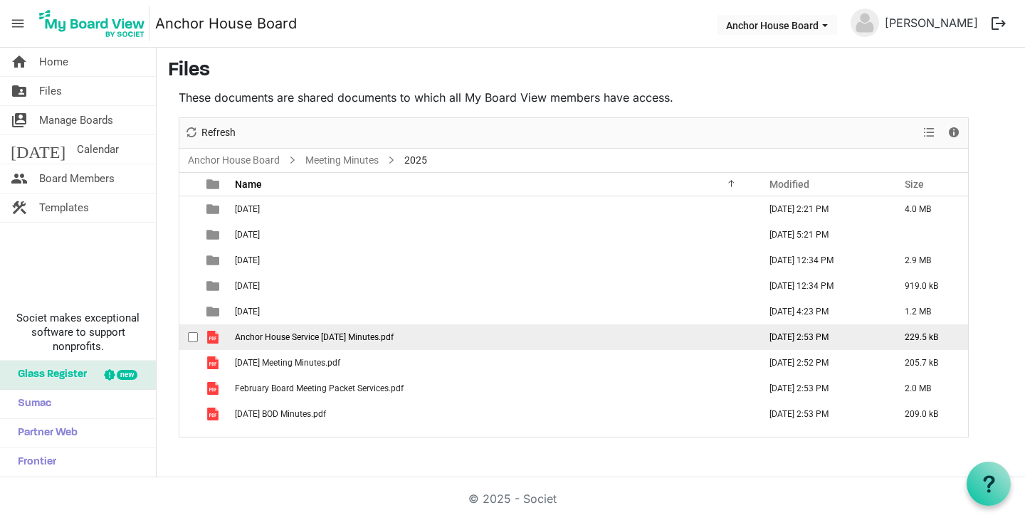
click at [309, 340] on span "Anchor House Service [DATE] Minutes.pdf" at bounding box center [314, 337] width 159 height 10
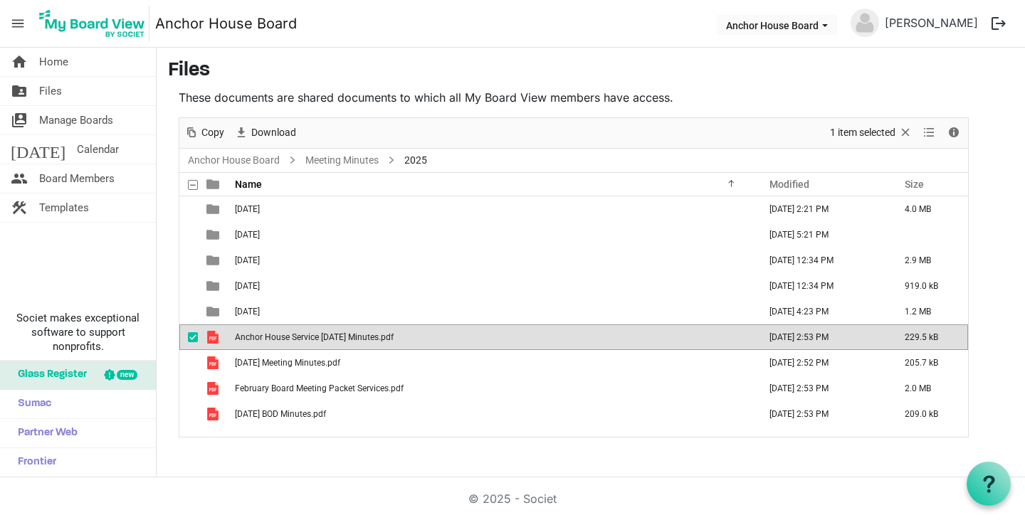
click at [309, 340] on span "Anchor House Service [DATE] Minutes.pdf" at bounding box center [314, 337] width 159 height 10
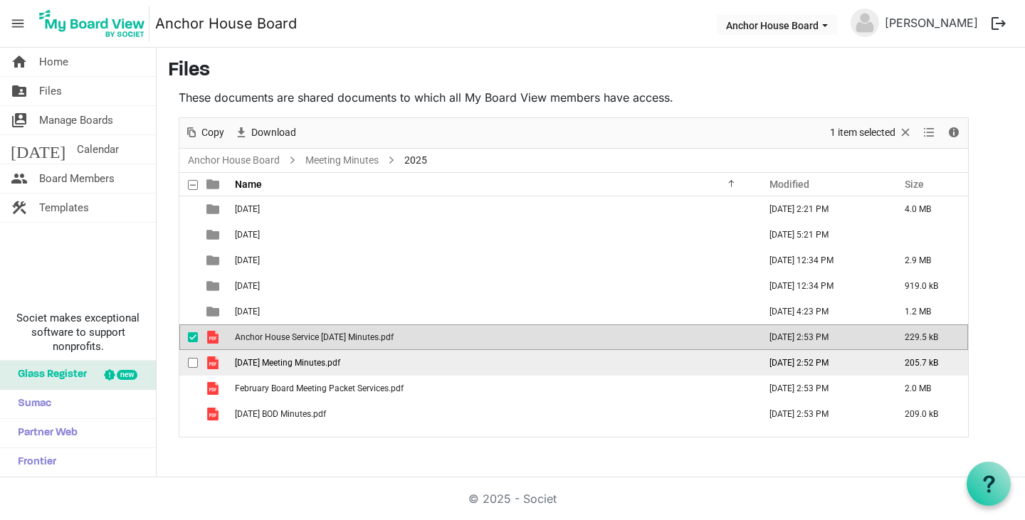
click at [304, 364] on span "[DATE] Meeting Minutes.pdf" at bounding box center [287, 363] width 105 height 10
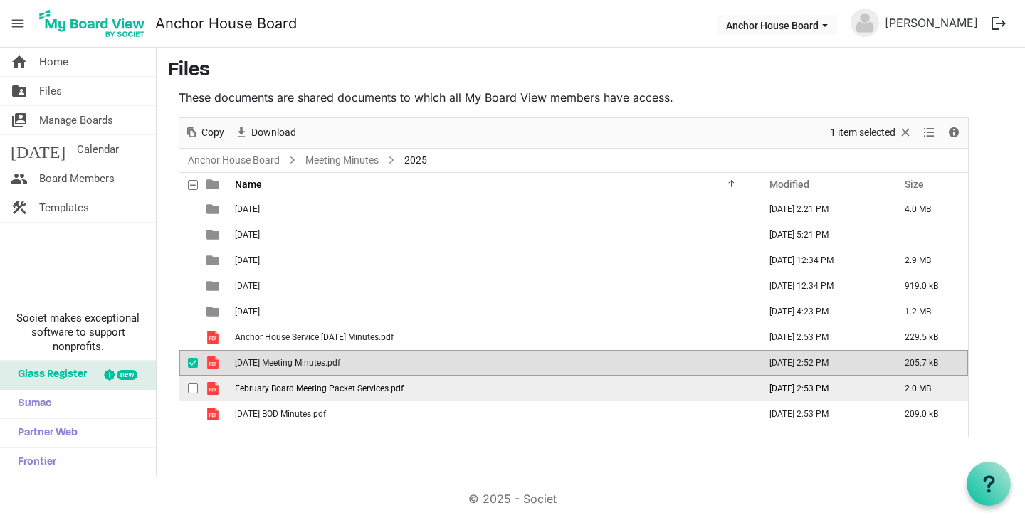
click at [297, 386] on span "February Board Meeting Packet Services.pdf" at bounding box center [319, 389] width 169 height 10
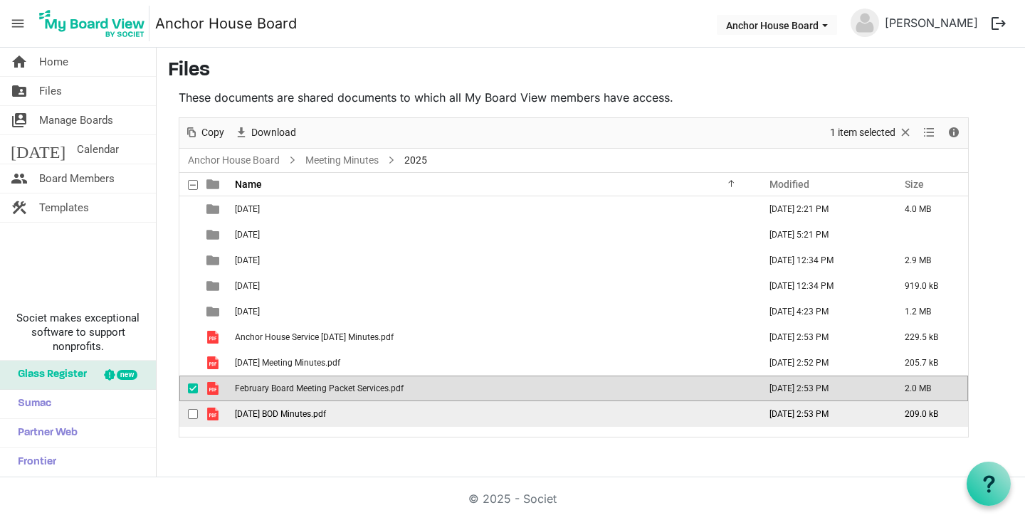
click at [292, 413] on span "[DATE] BOD Minutes.pdf" at bounding box center [280, 414] width 91 height 10
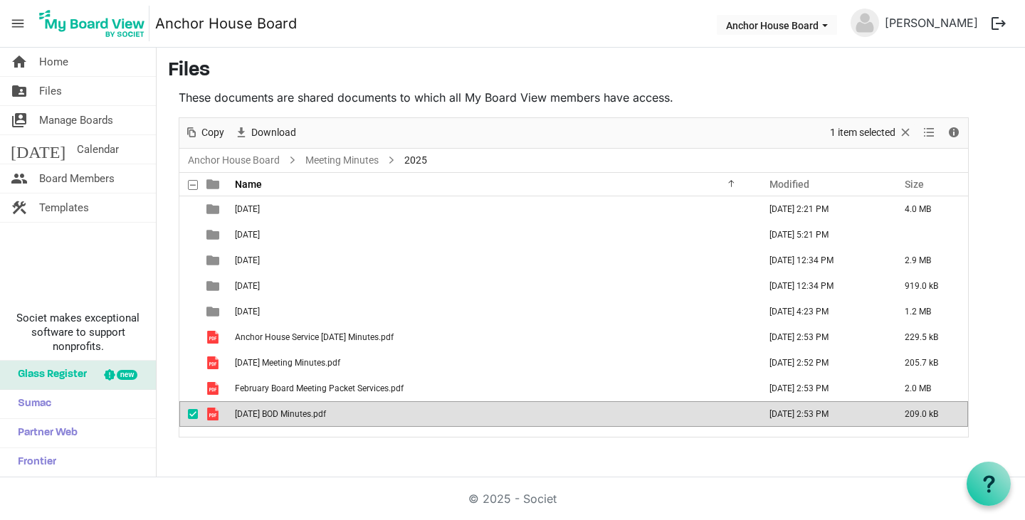
click at [292, 413] on span "[DATE] BOD Minutes.pdf" at bounding box center [280, 414] width 91 height 10
